Goal: Find specific page/section: Find specific page/section

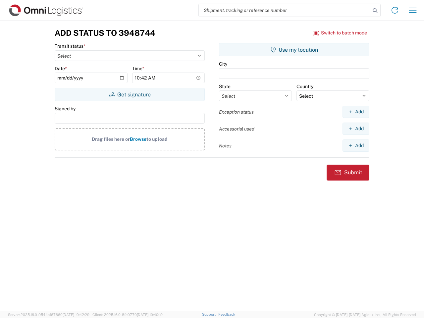
click at [285, 10] on input "search" at bounding box center [285, 10] width 172 height 13
click at [375, 11] on icon at bounding box center [375, 10] width 9 height 9
click at [395, 10] on icon at bounding box center [395, 10] width 11 height 11
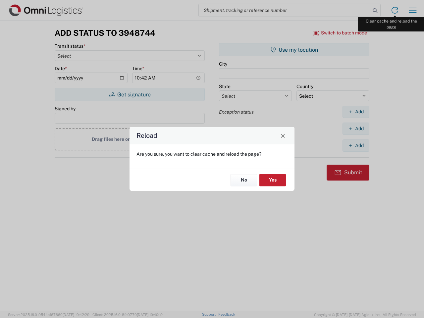
click at [413, 10] on div "Reload Are you sure, you want to clear cache and reload the page? No Yes" at bounding box center [212, 159] width 424 height 318
click at [340, 33] on div "Reload Are you sure, you want to clear cache and reload the page? No Yes" at bounding box center [212, 159] width 424 height 318
click at [130, 94] on div "Reload Are you sure, you want to clear cache and reload the page? No Yes" at bounding box center [212, 159] width 424 height 318
click at [294, 50] on div "Reload Are you sure, you want to clear cache and reload the page? No Yes" at bounding box center [212, 159] width 424 height 318
click at [356, 112] on div "Reload Are you sure, you want to clear cache and reload the page? No Yes" at bounding box center [212, 159] width 424 height 318
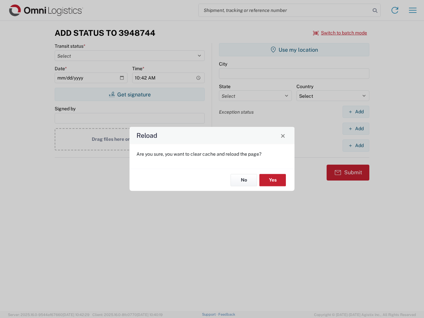
click at [356, 129] on div "Reload Are you sure, you want to clear cache and reload the page? No Yes" at bounding box center [212, 159] width 424 height 318
click at [356, 146] on div "Reload Are you sure, you want to clear cache and reload the page? No Yes" at bounding box center [212, 159] width 424 height 318
